Goal: Task Accomplishment & Management: Manage account settings

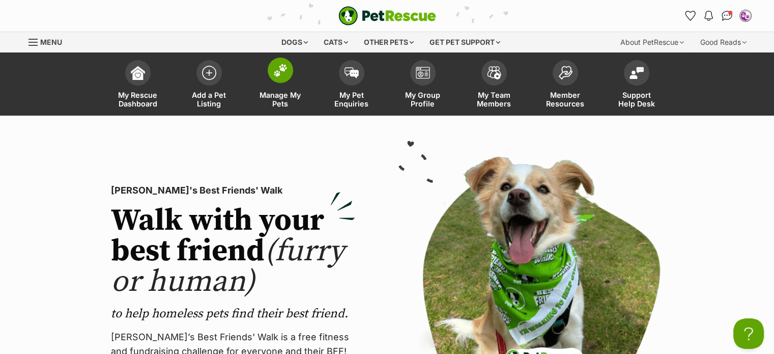
click at [278, 66] on img at bounding box center [280, 70] width 14 height 13
click at [278, 68] on img at bounding box center [280, 70] width 14 height 13
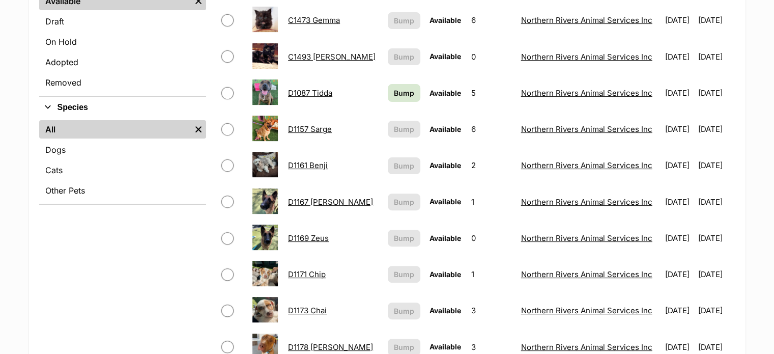
scroll to position [458, 0]
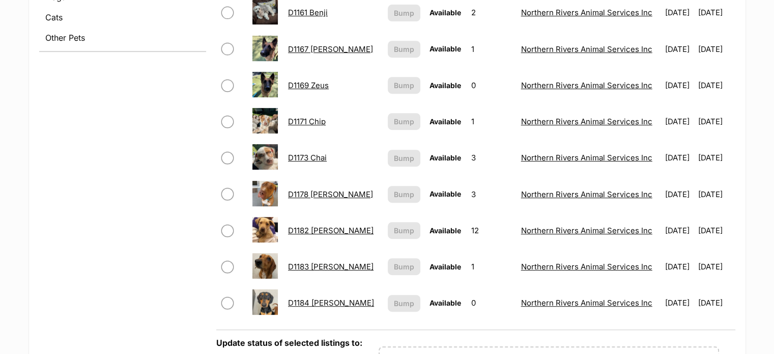
click at [262, 191] on img at bounding box center [264, 193] width 25 height 25
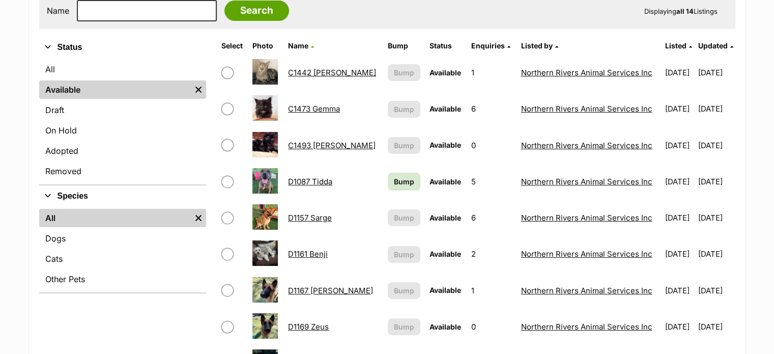
scroll to position [356, 0]
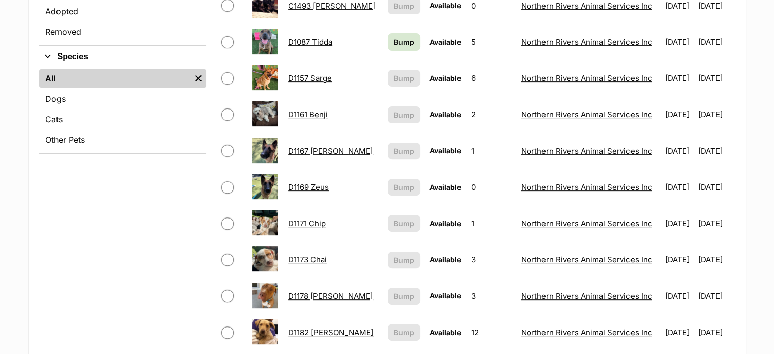
click at [300, 298] on link "D1178 [PERSON_NAME]" at bounding box center [330, 296] width 85 height 10
click at [394, 38] on span "Bump" at bounding box center [404, 42] width 20 height 11
click at [318, 113] on link "D1161 Benji" at bounding box center [308, 114] width 40 height 10
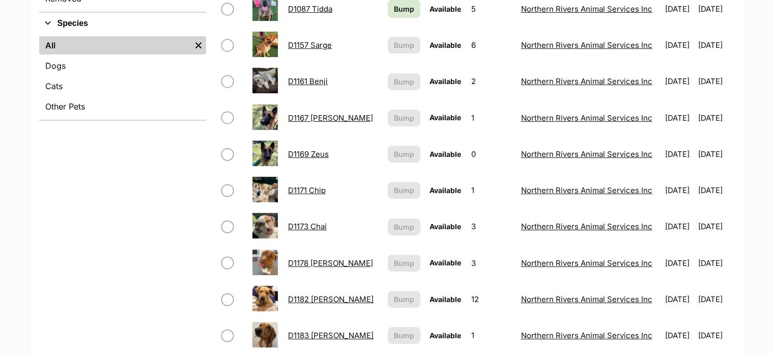
scroll to position [458, 0]
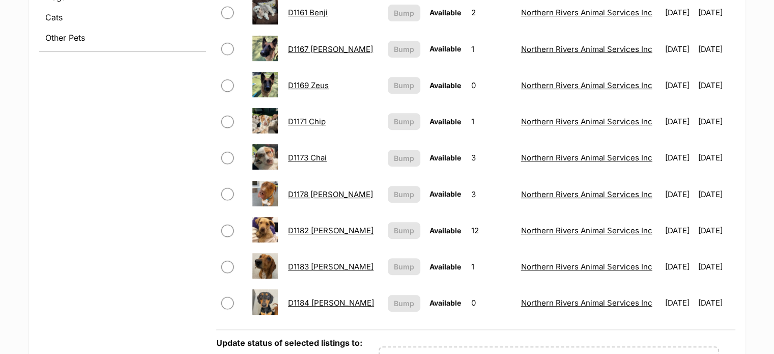
click at [317, 229] on link "D1182 [PERSON_NAME]" at bounding box center [331, 230] width 86 height 10
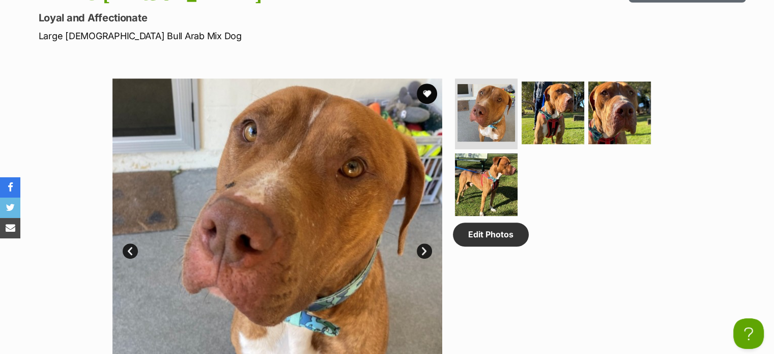
click at [421, 249] on link "Next" at bounding box center [424, 250] width 15 height 15
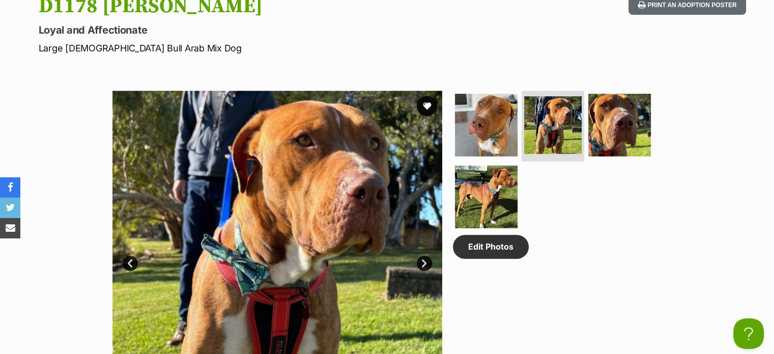
scroll to position [407, 0]
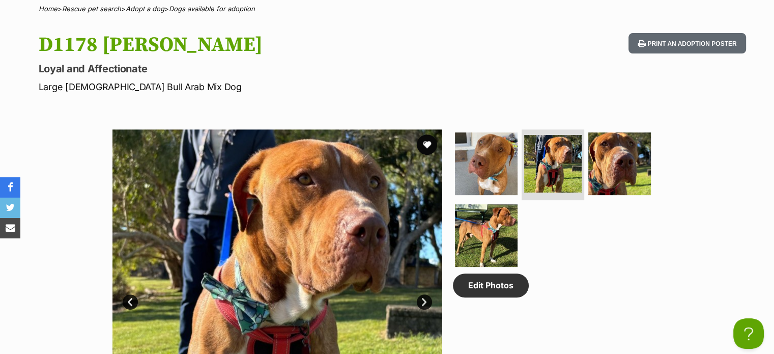
click at [424, 299] on link "Next" at bounding box center [424, 301] width 15 height 15
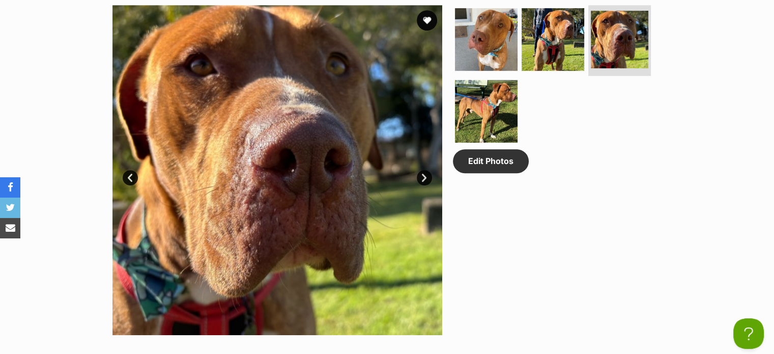
scroll to position [509, 0]
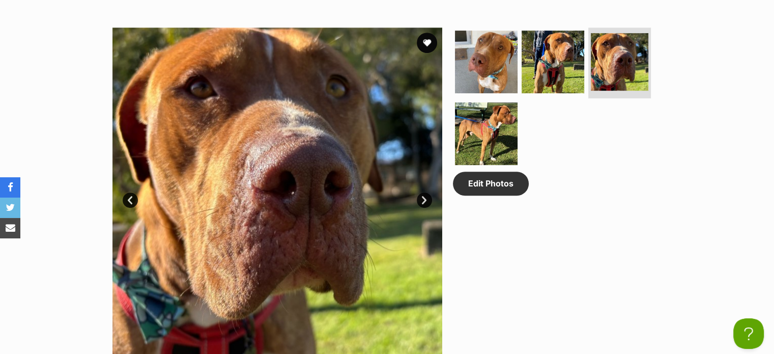
click at [419, 194] on link "Next" at bounding box center [424, 199] width 15 height 15
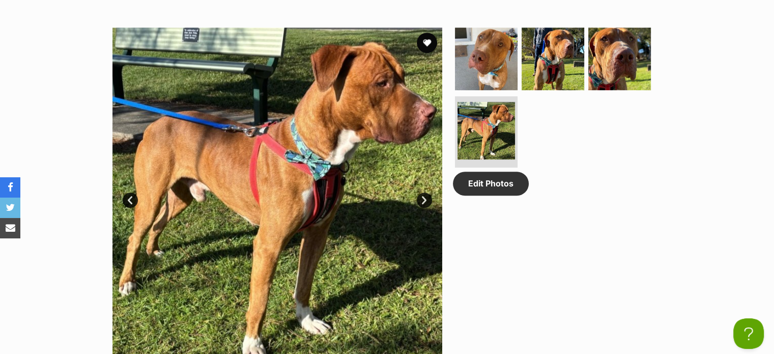
click at [419, 195] on link "Next" at bounding box center [424, 199] width 15 height 15
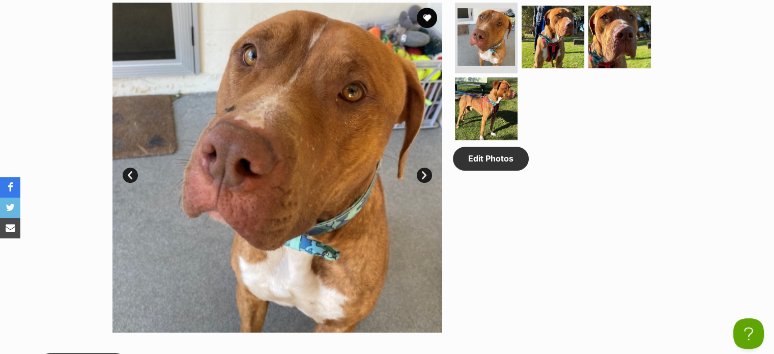
scroll to position [305, 0]
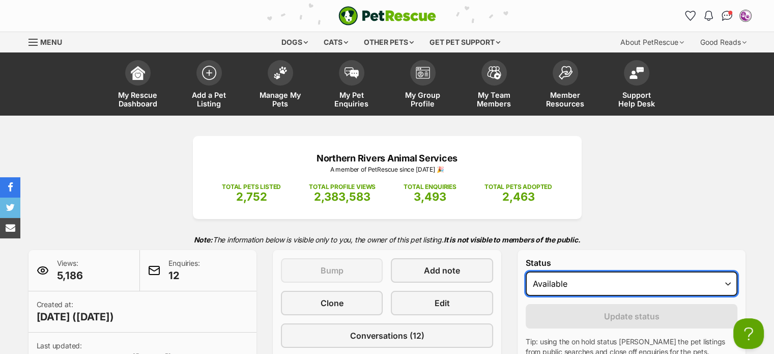
click at [724, 287] on select "Draft - not available as listing has enquires Available On hold Adopted" at bounding box center [632, 283] width 212 height 24
select select "on_hold"
click at [526, 271] on select "Draft - not available as listing has enquires Available On hold Adopted" at bounding box center [632, 283] width 212 height 24
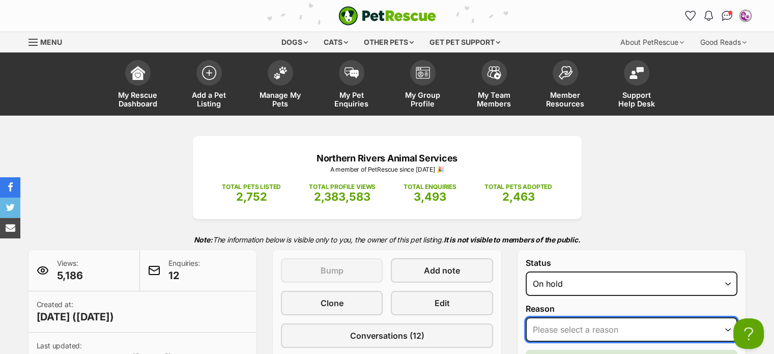
click at [615, 328] on select "Please select a reason Medical reasons Reviewing applications Adoption pending …" at bounding box center [632, 329] width 212 height 24
select select "adoption_pending"
click at [526, 317] on select "Please select a reason Medical reasons Reviewing applications Adoption pending …" at bounding box center [632, 329] width 212 height 24
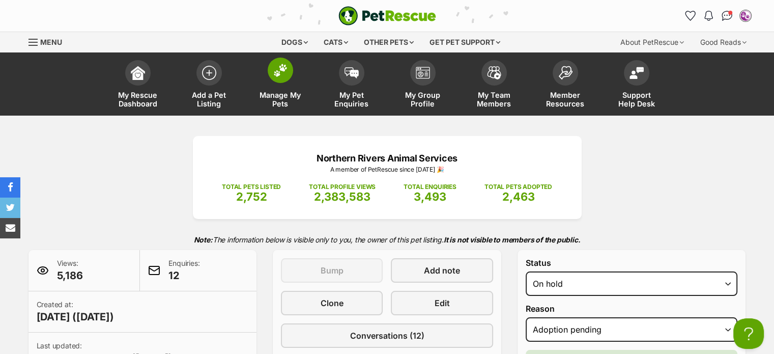
click at [275, 76] on img at bounding box center [280, 70] width 14 height 13
